Goal: Task Accomplishment & Management: Use online tool/utility

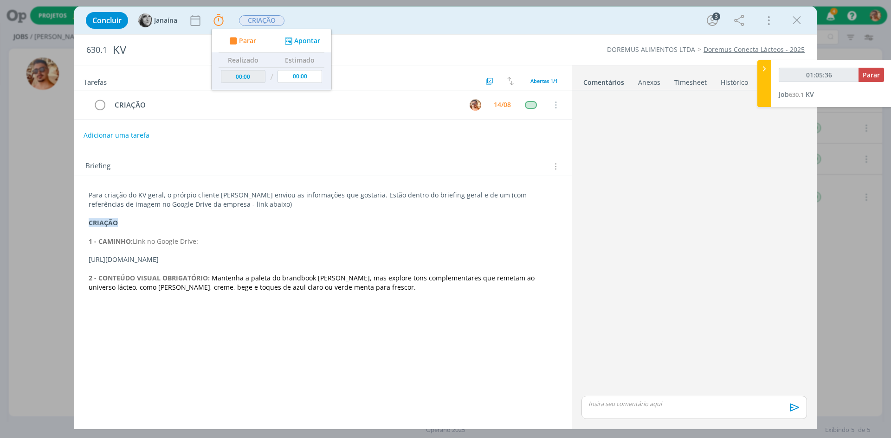
click at [790, 30] on div "Concluir Janaína Parar Apontar Data * [DATE] Horas * 00:00 Tarefa Selecione a t…" at bounding box center [445, 20] width 728 height 22
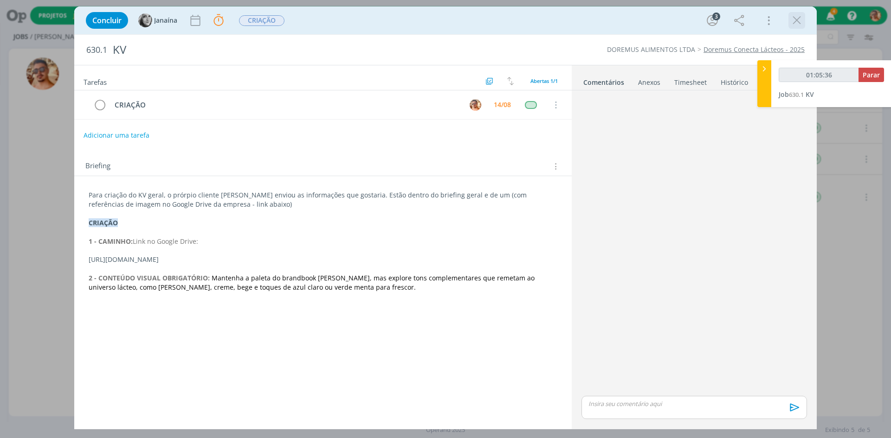
click at [801, 17] on icon "dialog" at bounding box center [796, 20] width 14 height 14
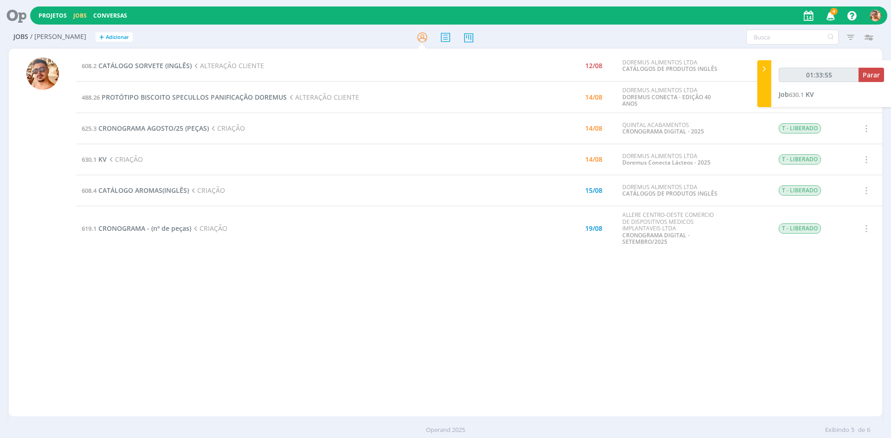
type input "01:33:56"
click at [225, 96] on span "PROTÓTIPO BISCOITO SPECULLOS PANIFICAÇÃO DOREMUS" at bounding box center [194, 97] width 185 height 9
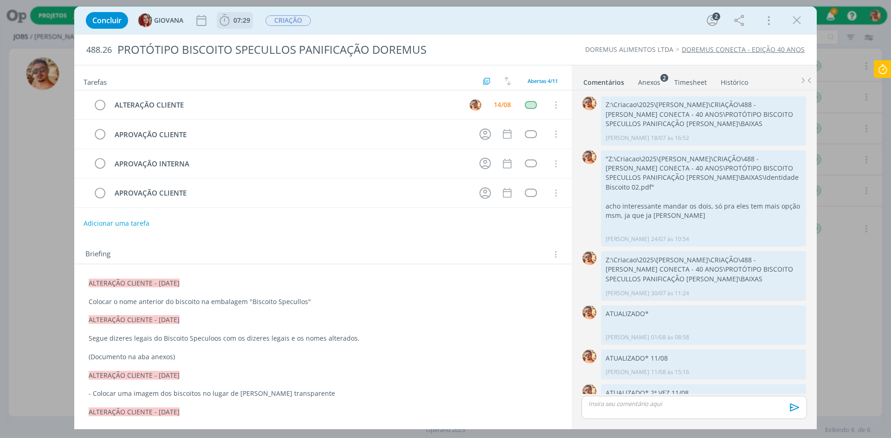
scroll to position [48, 0]
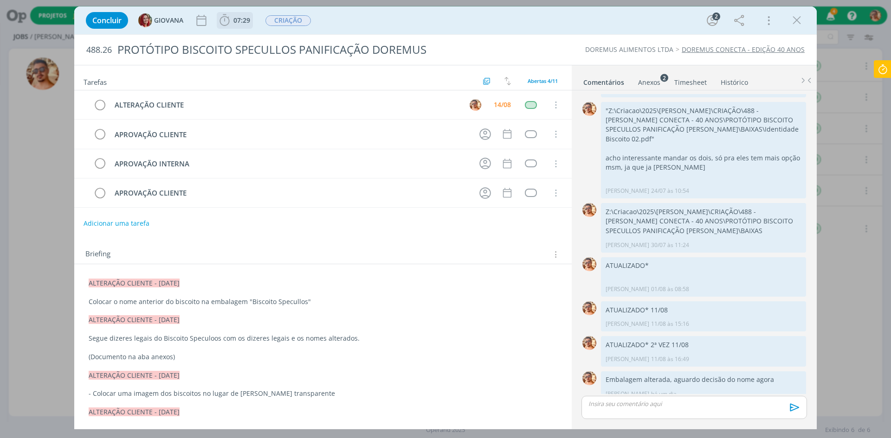
click at [245, 24] on span "07:29" at bounding box center [241, 20] width 17 height 9
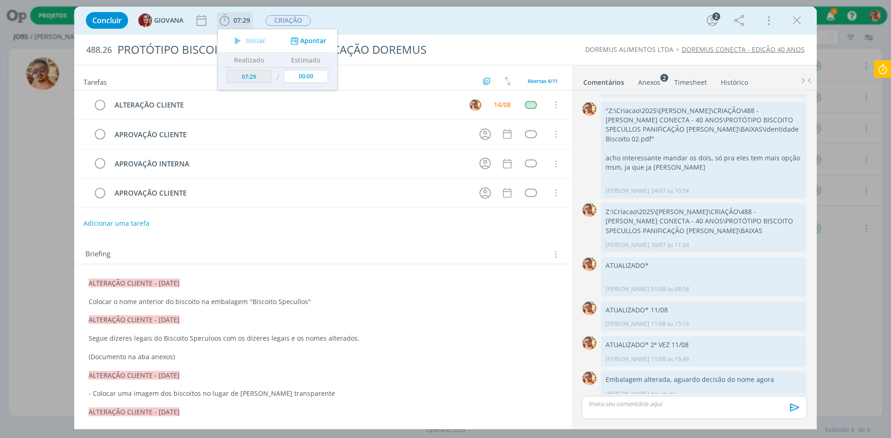
click at [244, 14] on span "07:29" at bounding box center [235, 20] width 34 height 14
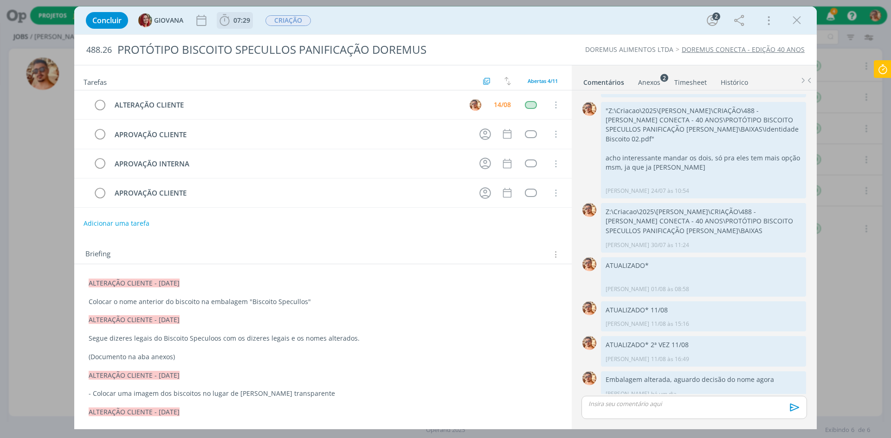
click at [242, 22] on span "07:29" at bounding box center [241, 20] width 17 height 9
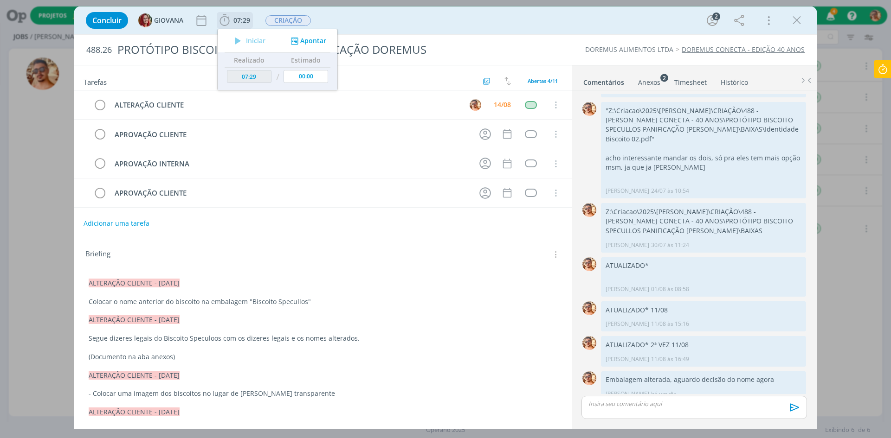
click at [253, 43] on div "Iniciar" at bounding box center [248, 40] width 60 height 13
click at [885, 67] on icon at bounding box center [882, 69] width 17 height 18
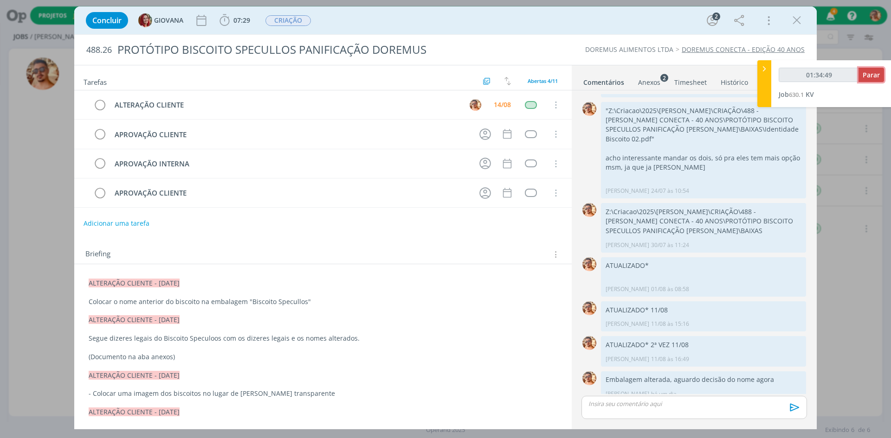
click at [865, 78] on span "Parar" at bounding box center [870, 74] width 17 height 9
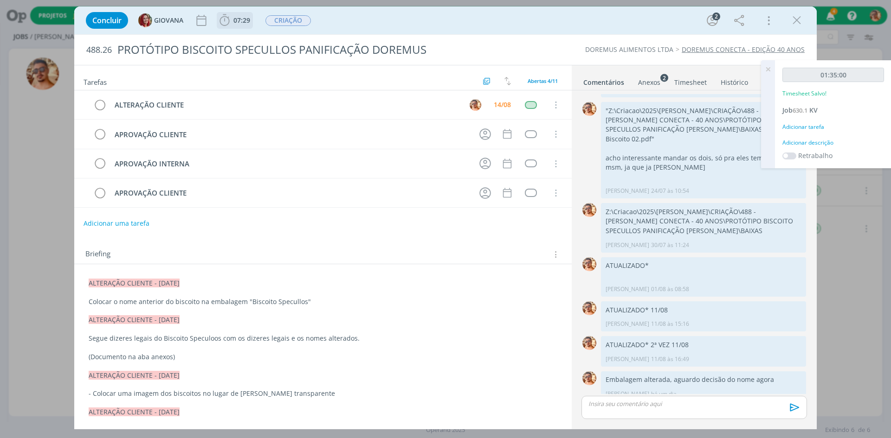
click at [234, 26] on span "07:29" at bounding box center [235, 20] width 34 height 14
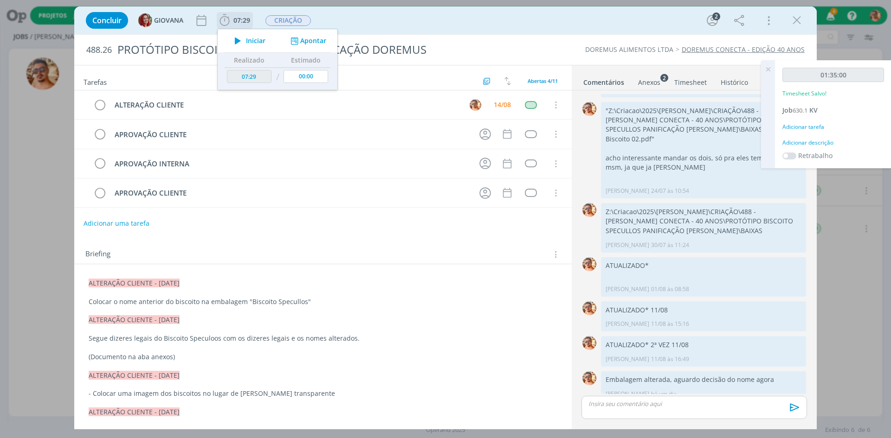
click at [244, 42] on icon "dialog" at bounding box center [238, 41] width 16 height 12
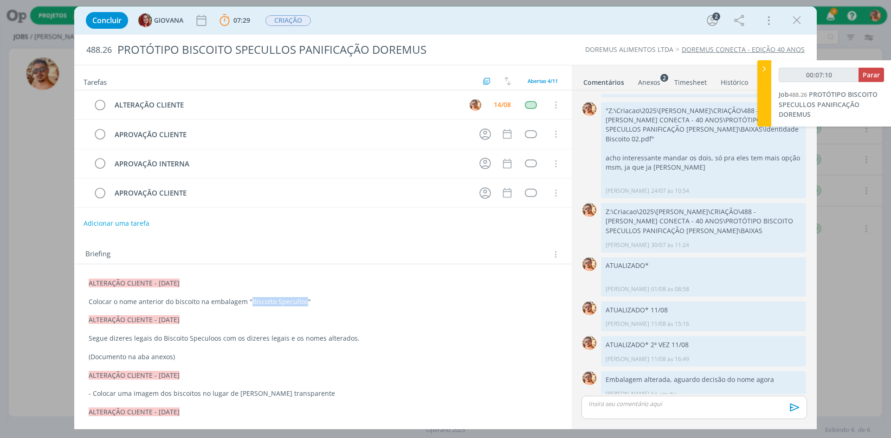
drag, startPoint x: 302, startPoint y: 303, endPoint x: 248, endPoint y: 304, distance: 54.7
click at [248, 304] on p "Colocar o nome anterior do biscoito na embalagem "Biscoito Specullos"" at bounding box center [323, 301] width 468 height 9
copy p "Biscoito Specullos"
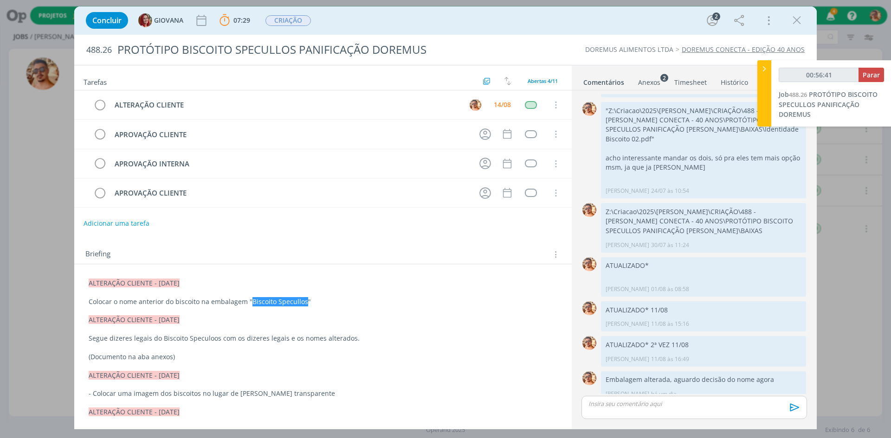
type input "00:57:41"
